Goal: Task Accomplishment & Management: Manage account settings

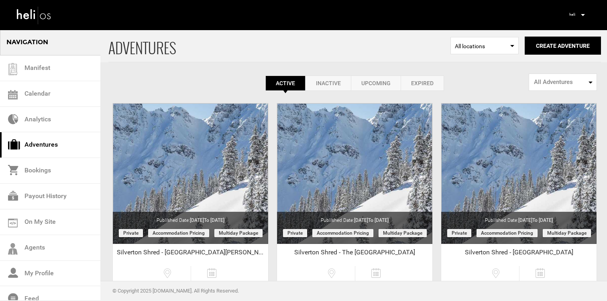
click at [583, 15] on icon at bounding box center [583, 15] width 4 height 2
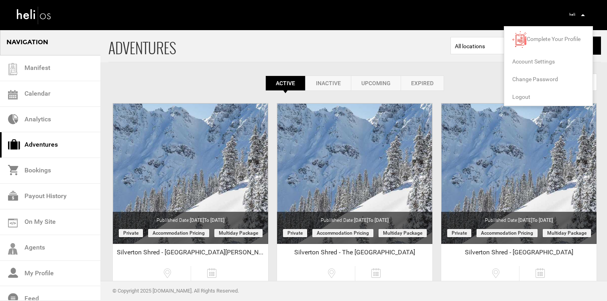
click at [524, 96] on span "Logout" at bounding box center [521, 96] width 18 height 6
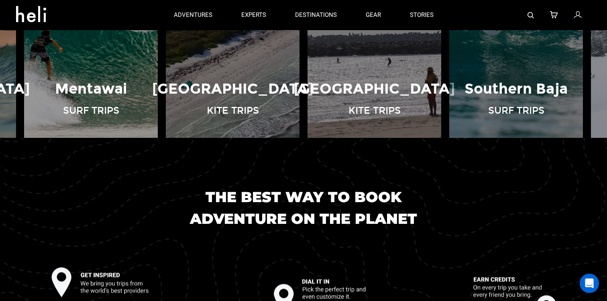
scroll to position [646, 0]
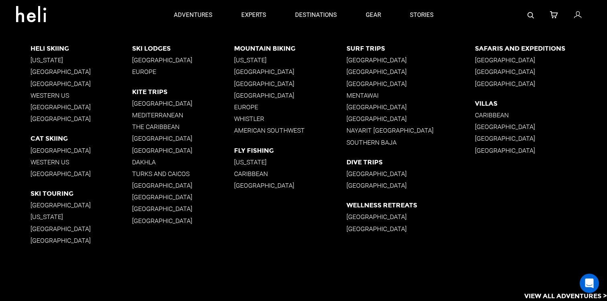
click at [576, 14] on icon at bounding box center [577, 15] width 7 height 10
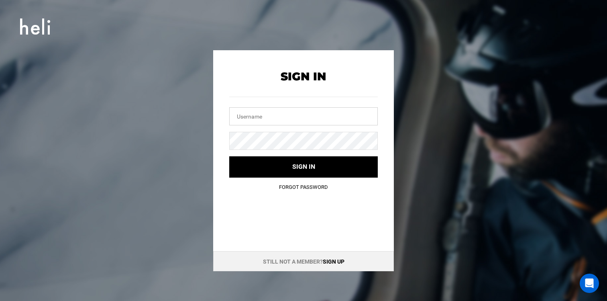
click at [334, 122] on input "text" at bounding box center [303, 116] width 148 height 18
type input "[EMAIL_ADDRESS][DOMAIN_NAME]"
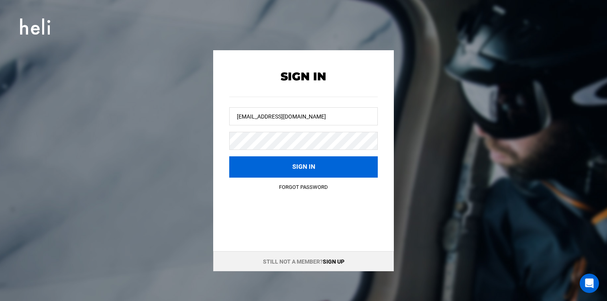
click at [317, 171] on button "Sign in" at bounding box center [303, 166] width 148 height 21
